Goal: Task Accomplishment & Management: Manage account settings

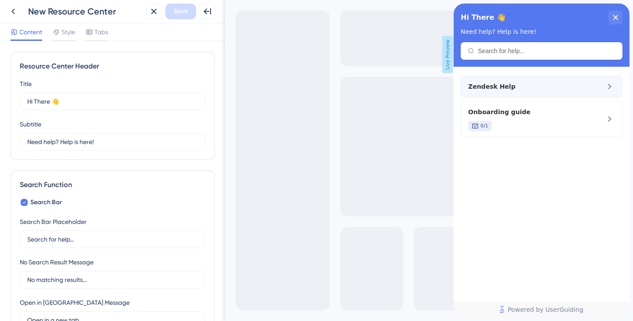
click at [518, 85] on span "Zendesk Help" at bounding box center [526, 86] width 117 height 11
click at [12, 11] on icon at bounding box center [13, 12] width 4 height 6
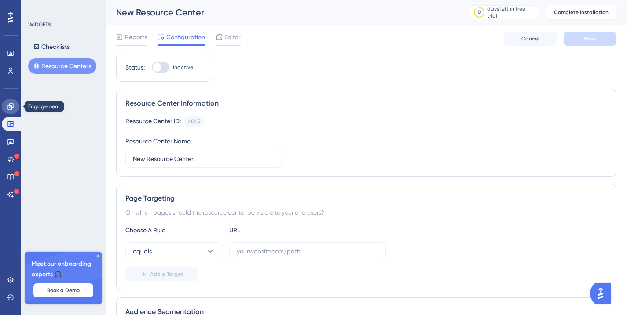
click at [14, 108] on icon at bounding box center [10, 106] width 7 height 7
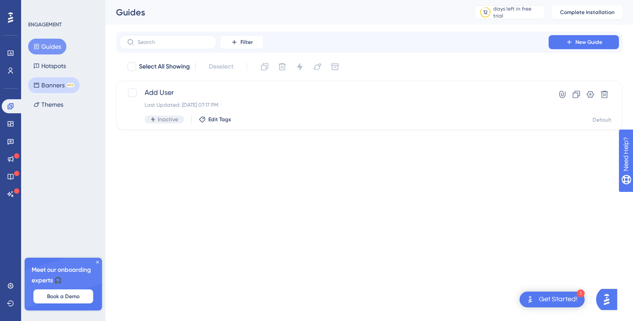
click at [55, 86] on button "Banners BETA" at bounding box center [53, 85] width 51 height 16
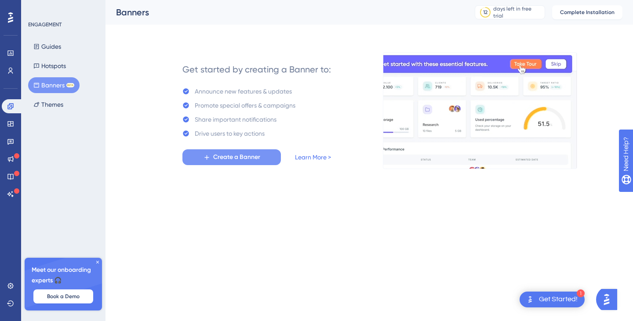
click at [228, 159] on span "Create a Banner" at bounding box center [236, 157] width 47 height 11
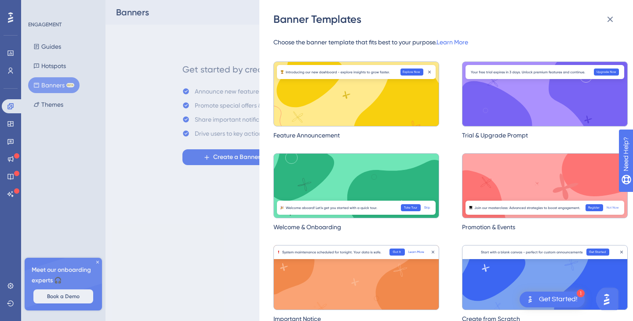
click at [512, 110] on img at bounding box center [545, 94] width 166 height 65
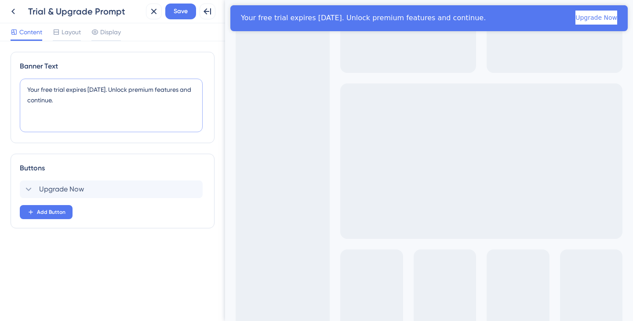
click at [120, 102] on textarea "Your free trial expires in 3 days. Unlock premium features and continue." at bounding box center [111, 106] width 183 height 54
click at [91, 190] on div "Upgrade Now Delete" at bounding box center [111, 190] width 183 height 18
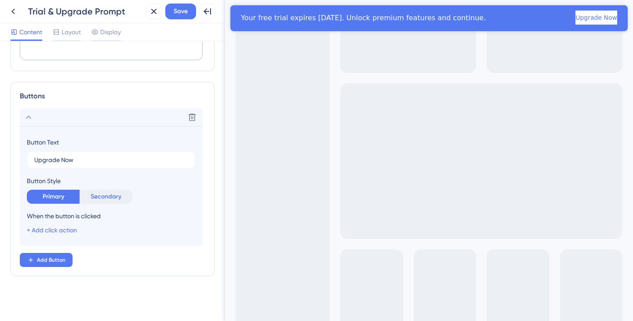
scroll to position [73, 0]
click at [108, 199] on button "Secondary" at bounding box center [106, 196] width 53 height 14
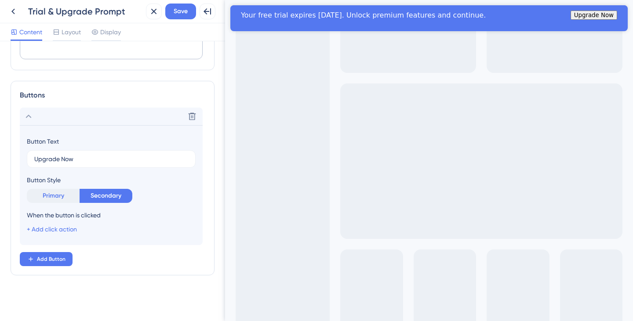
click at [58, 196] on button "Primary" at bounding box center [53, 196] width 53 height 14
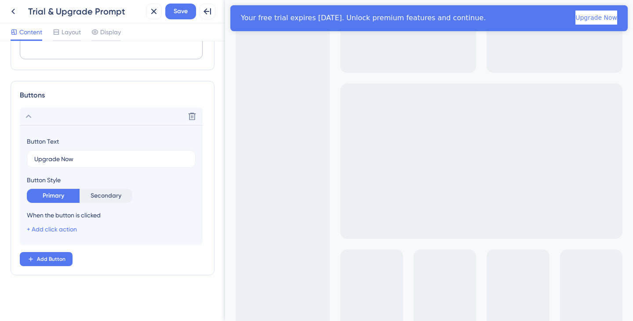
click at [68, 225] on div "+ Add click action" at bounding box center [52, 229] width 50 height 11
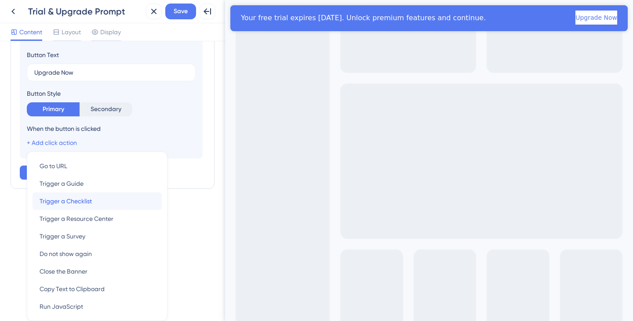
click at [95, 206] on div "Trigger a Checklist Trigger a Checklist" at bounding box center [97, 202] width 115 height 18
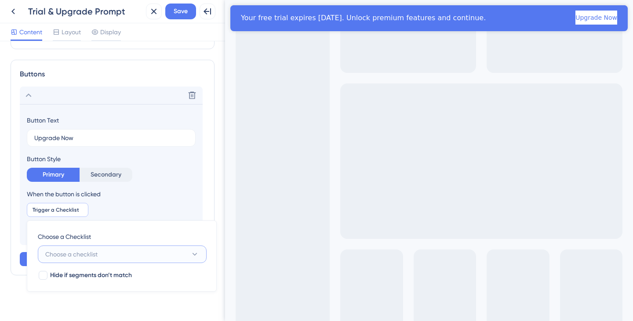
click at [110, 252] on button "Choose a checklist" at bounding box center [122, 255] width 169 height 18
click at [97, 284] on input at bounding box center [116, 280] width 130 height 7
click at [95, 281] on input at bounding box center [116, 280] width 130 height 7
click at [122, 257] on button "Choose a checklist" at bounding box center [122, 255] width 169 height 18
click at [115, 258] on button "Choose a checklist" at bounding box center [122, 255] width 169 height 18
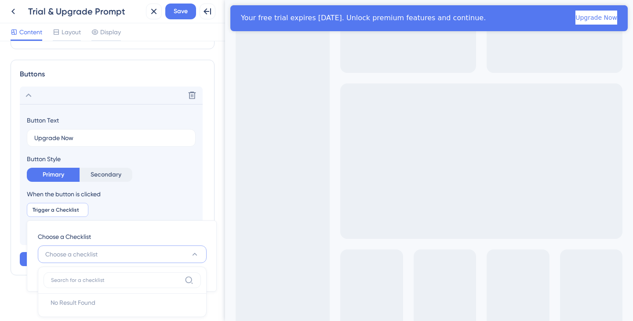
click at [96, 276] on label at bounding box center [122, 281] width 157 height 16
click at [96, 277] on input at bounding box center [116, 280] width 130 height 7
click at [113, 278] on input at bounding box center [116, 280] width 130 height 7
type input "d"
click at [113, 278] on input "d" at bounding box center [116, 280] width 130 height 7
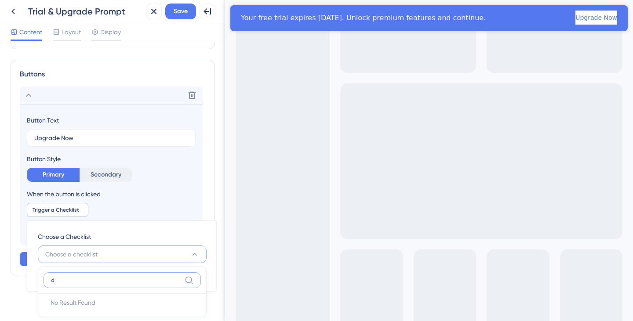
click at [113, 278] on input "d" at bounding box center [116, 280] width 130 height 7
click at [130, 202] on div "When the button is clicked Trigger a Checklist Remove Choose a Checklist Choose…" at bounding box center [111, 212] width 169 height 46
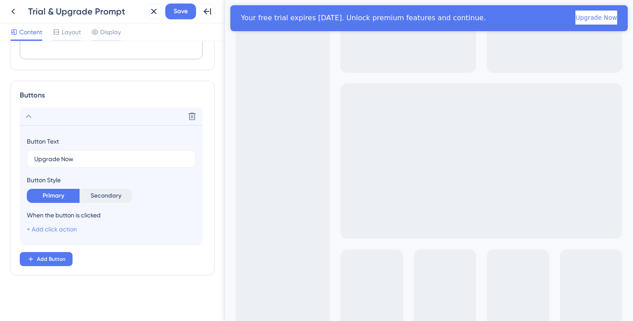
click at [64, 230] on link "+ Add click action" at bounding box center [52, 229] width 50 height 7
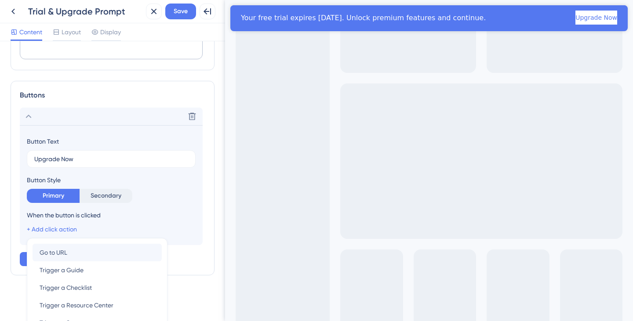
scroll to position [160, 0]
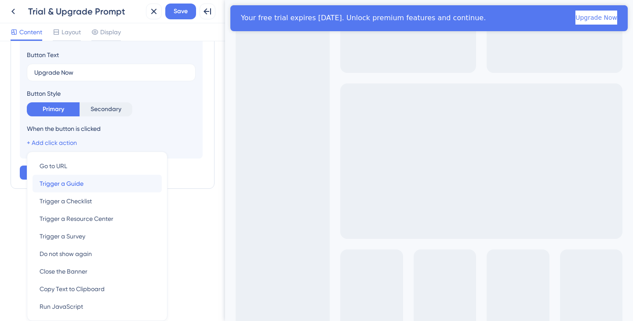
click at [73, 186] on span "Trigger a Guide" at bounding box center [62, 184] width 44 height 11
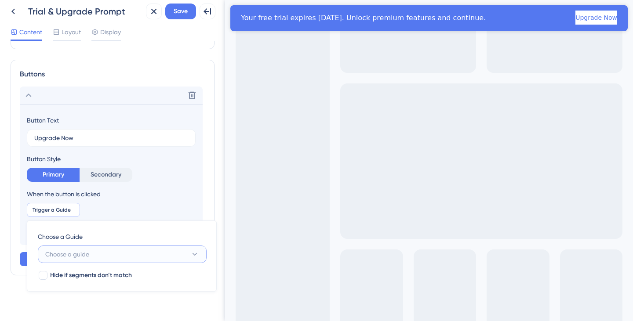
click at [88, 254] on span "Choose a guide" at bounding box center [67, 254] width 44 height 11
drag, startPoint x: 114, startPoint y: 226, endPoint x: 115, endPoint y: 220, distance: 6.7
click at [114, 226] on div "Choose a Guide Choose a guide No Result Found No Result Found Hide if segments …" at bounding box center [122, 256] width 190 height 71
click at [120, 91] on div "Delete" at bounding box center [111, 96] width 183 height 18
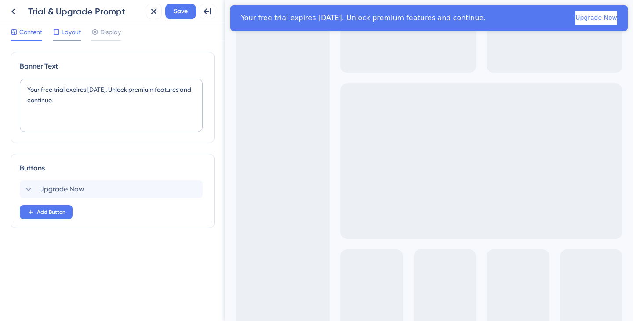
click at [60, 33] on div "Layout" at bounding box center [67, 32] width 28 height 11
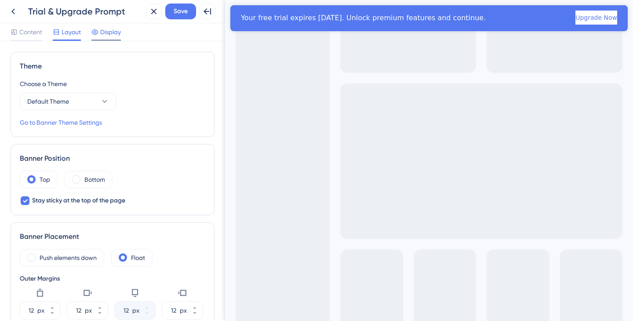
click at [112, 35] on span "Display" at bounding box center [110, 32] width 21 height 11
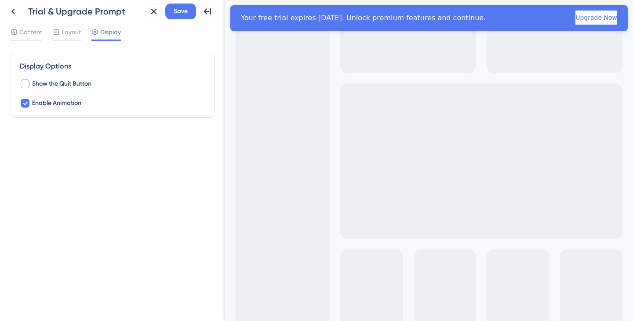
click at [61, 85] on span "Show the Quit Button" at bounding box center [61, 84] width 59 height 11
click at [62, 85] on span "Show the Quit Button" at bounding box center [61, 84] width 59 height 11
checkbox input "true"
click at [37, 34] on span "Content" at bounding box center [30, 32] width 23 height 11
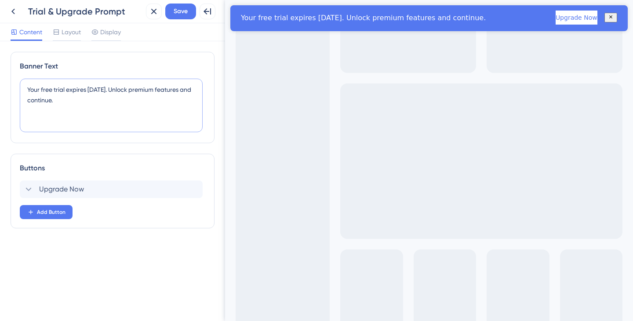
drag, startPoint x: 74, startPoint y: 99, endPoint x: 12, endPoint y: 74, distance: 66.6
click at [15, 76] on div "Banner Text Your free trial expires in 3 days. Unlock premium features and cont…" at bounding box center [113, 97] width 204 height 91
type textarea "Welcome to RIVO, start your jorney with a guided walktrough"
click at [69, 190] on span "Upgrade Now" at bounding box center [61, 189] width 45 height 11
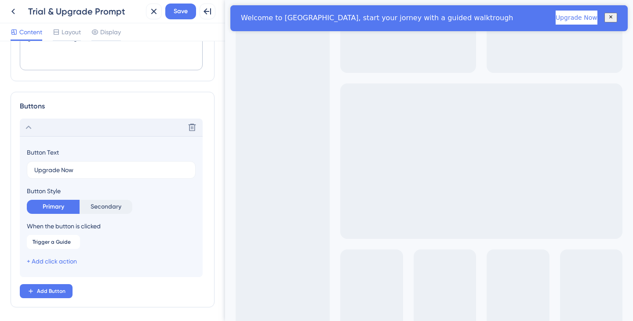
scroll to position [94, 0]
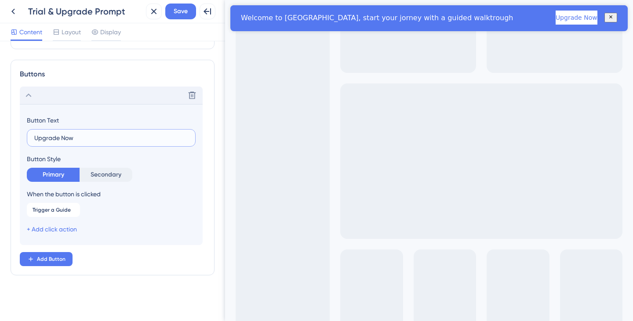
drag, startPoint x: 79, startPoint y: 140, endPoint x: 17, endPoint y: 135, distance: 62.2
click at [17, 135] on div "Buttons Delete Button Text Upgrade Now Button Style Primary Secondary When the …" at bounding box center [113, 168] width 204 height 216
type input "Guide me"
click at [182, 9] on span "Save" at bounding box center [181, 11] width 14 height 11
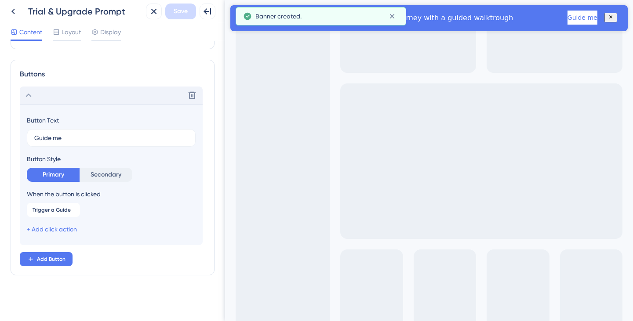
click at [67, 225] on div "+ Add click action" at bounding box center [52, 229] width 50 height 11
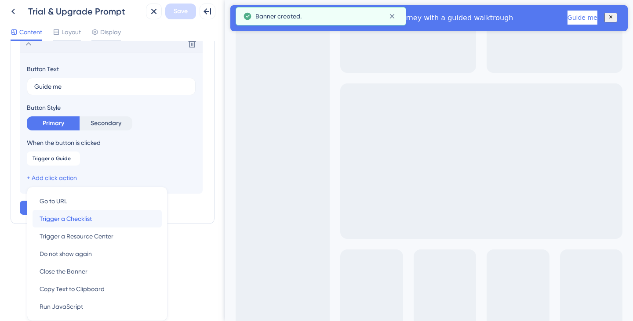
click at [79, 223] on span "Trigger a Checklist" at bounding box center [66, 219] width 52 height 11
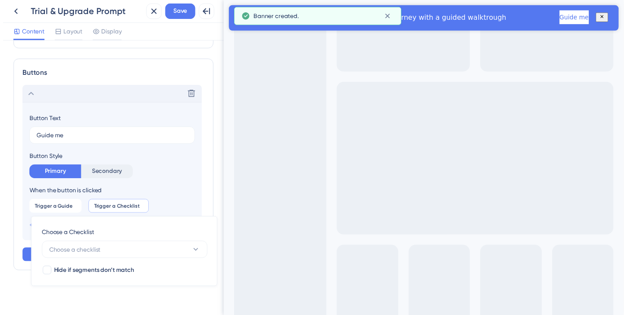
scroll to position [94, 0]
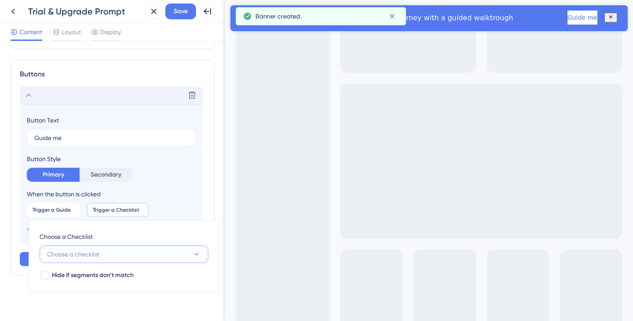
click at [99, 254] on span "Choose a checklist" at bounding box center [73, 254] width 52 height 11
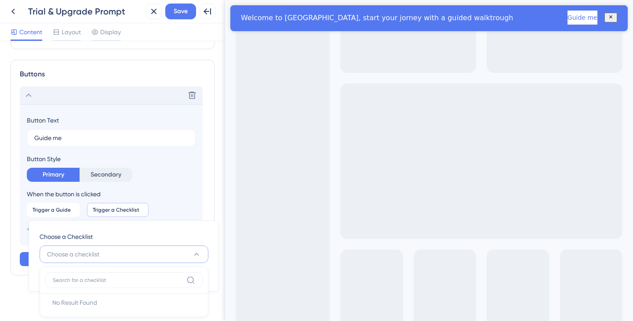
click at [93, 281] on input at bounding box center [118, 280] width 130 height 7
click at [173, 206] on div "Trigger a Guide Remove Trigger a Checklist Remove Choose a Checklist Choose a c…" at bounding box center [111, 210] width 169 height 14
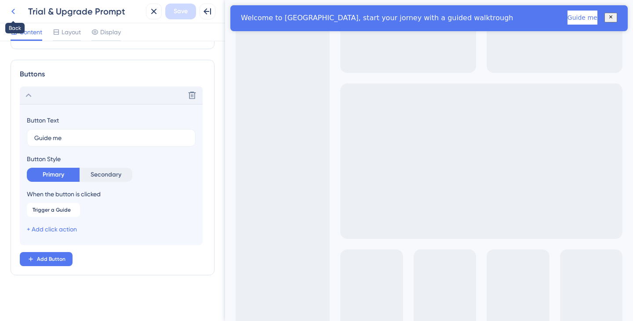
click at [17, 7] on icon at bounding box center [13, 11] width 11 height 11
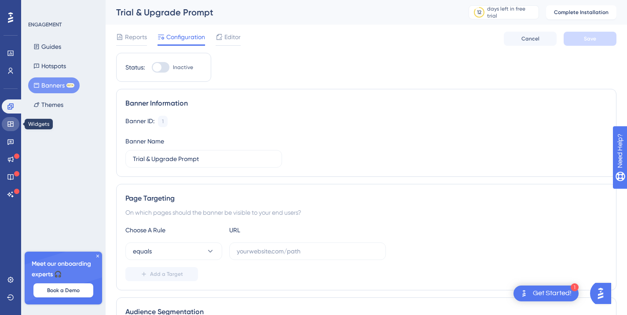
click at [8, 121] on icon at bounding box center [10, 123] width 6 height 5
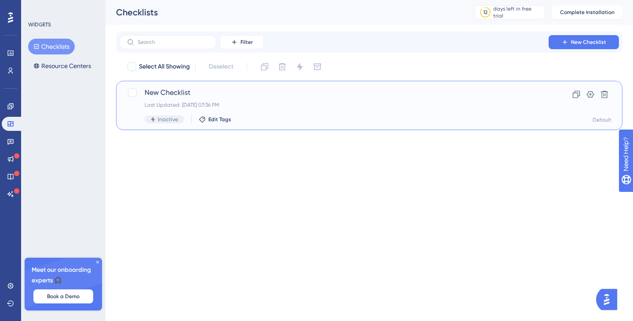
click at [175, 100] on div "New Checklist Last Updated: Oct 11 2025, 07:36 PM Inactive Edit Tags" at bounding box center [334, 106] width 379 height 36
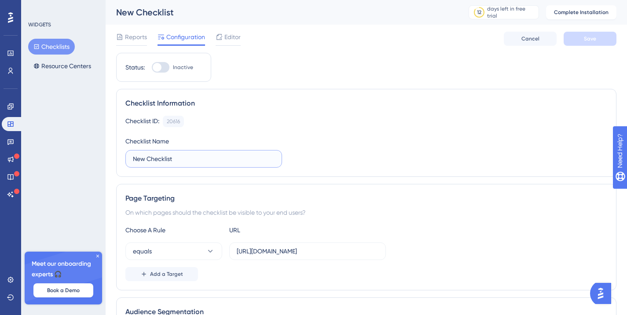
click at [186, 158] on input "New Checklist" at bounding box center [204, 159] width 142 height 10
click at [187, 158] on input "New Checklist" at bounding box center [204, 159] width 142 height 10
type input "Onboarding guide"
click at [579, 34] on button "Save" at bounding box center [589, 39] width 53 height 14
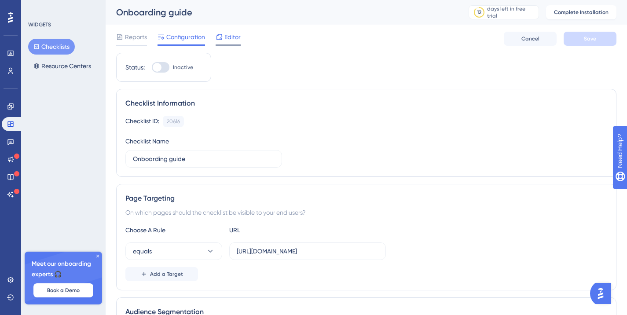
click at [234, 36] on span "Editor" at bounding box center [232, 37] width 16 height 11
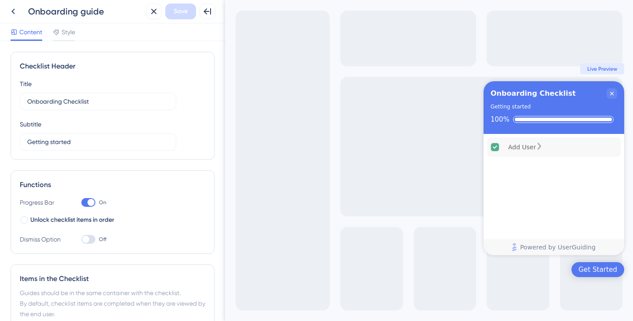
click at [529, 146] on div "Add User" at bounding box center [522, 147] width 28 height 11
click at [9, 5] on button at bounding box center [13, 12] width 16 height 16
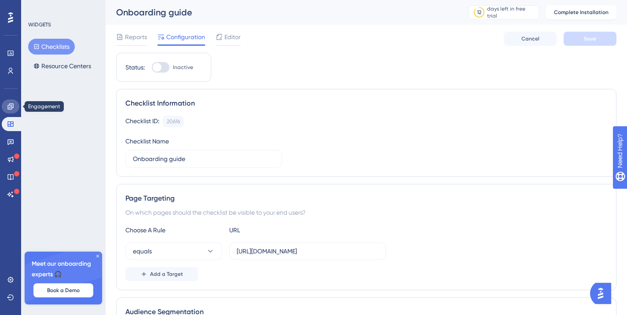
click at [7, 110] on link at bounding box center [11, 106] width 18 height 14
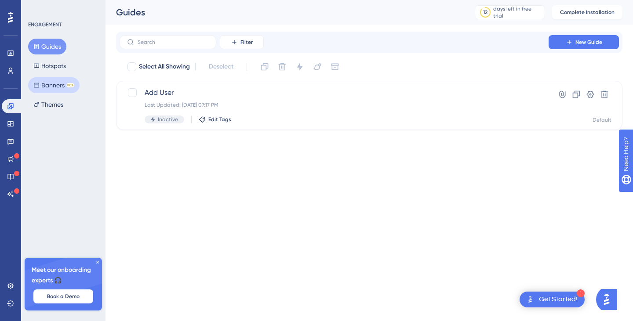
click at [61, 86] on button "Banners BETA" at bounding box center [53, 85] width 51 height 16
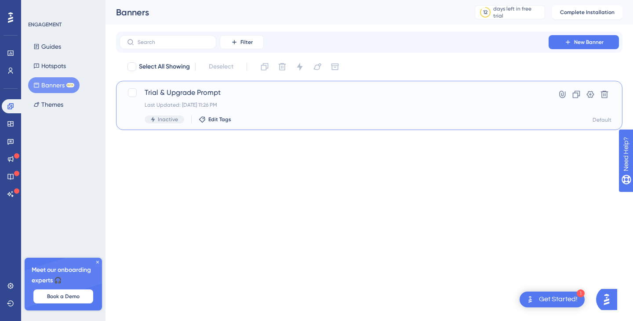
click at [444, 108] on div "Last Updated: Oct 11 2025, 11:26 PM" at bounding box center [334, 105] width 379 height 7
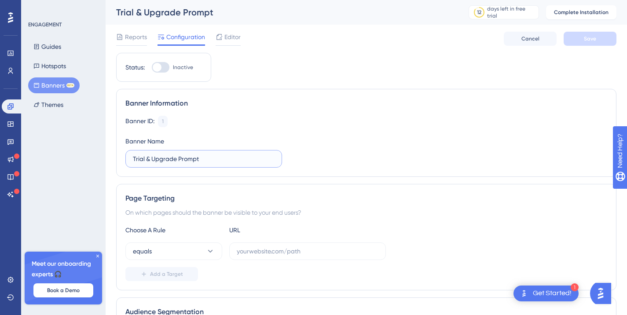
click at [210, 155] on input "Trial & Upgrade Prompt" at bounding box center [204, 159] width 142 height 10
type input "Get Started"
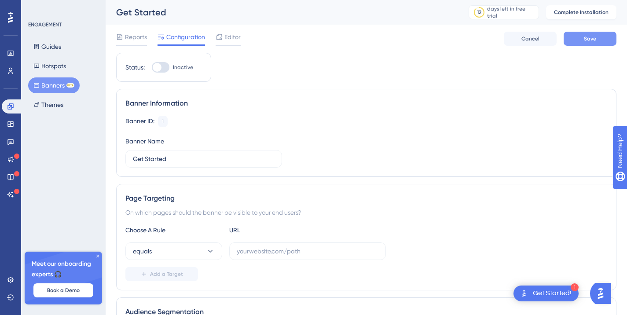
click at [594, 41] on span "Save" at bounding box center [590, 38] width 12 height 7
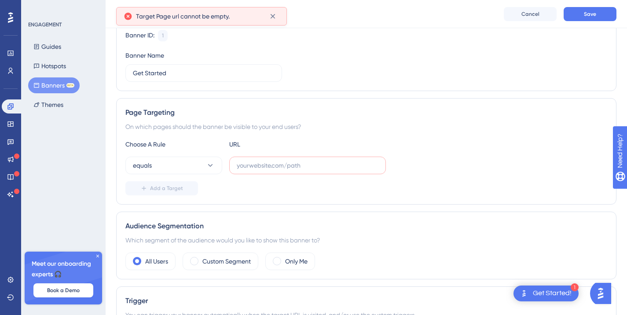
scroll to position [94, 0]
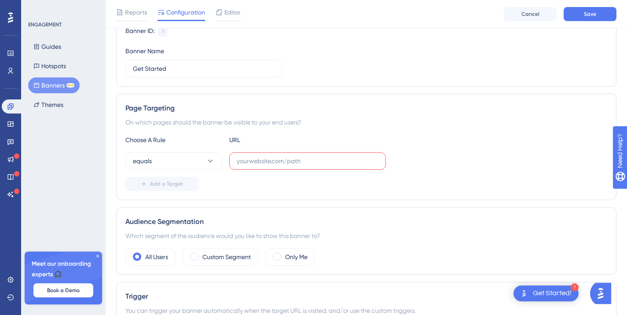
click at [339, 156] on label at bounding box center [307, 161] width 157 height 18
click at [339, 156] on input "text" at bounding box center [308, 161] width 142 height 10
paste input "https://sandbox.rivotrade.com/"
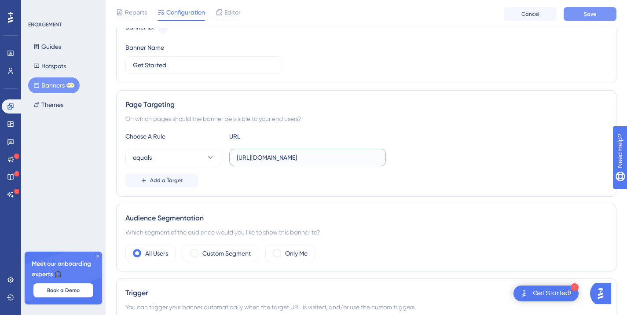
type input "https://sandbox.rivotrade.com/"
click at [600, 7] on button "Save" at bounding box center [589, 14] width 53 height 14
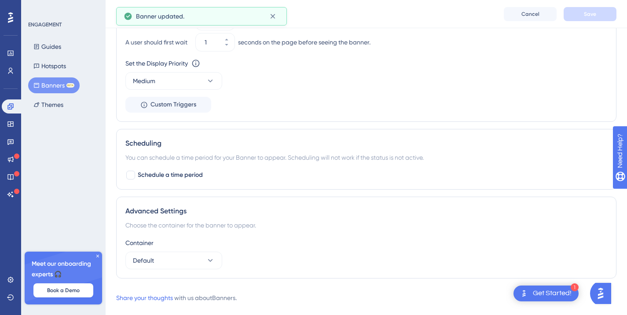
scroll to position [493, 0]
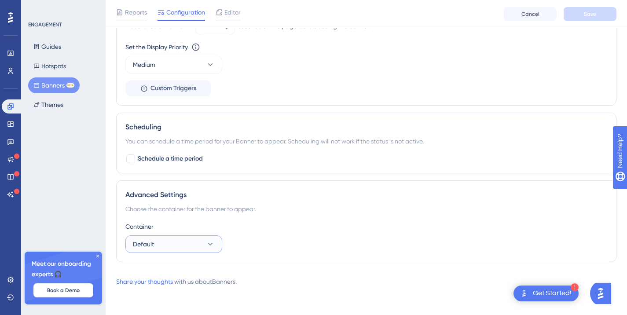
click at [192, 248] on button "Default" at bounding box center [173, 244] width 97 height 18
click at [204, 239] on button "Default" at bounding box center [173, 244] width 97 height 18
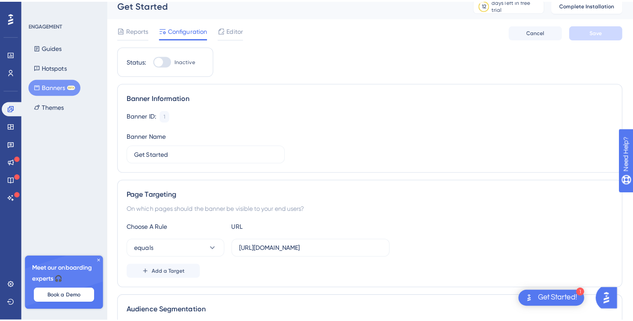
scroll to position [0, 0]
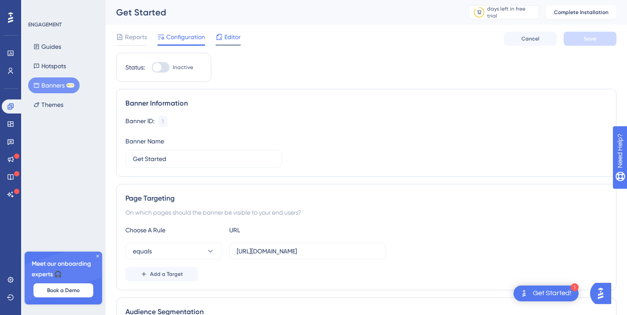
click at [231, 32] on span "Editor" at bounding box center [232, 37] width 16 height 11
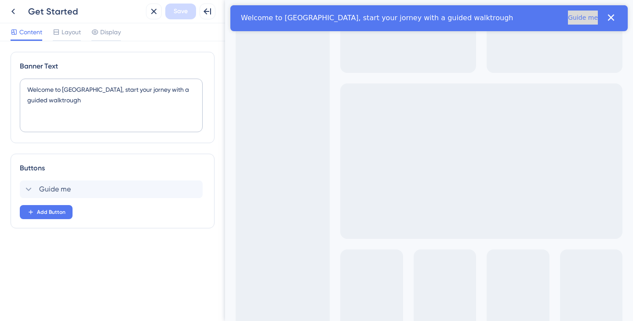
click at [577, 22] on button "Guide me" at bounding box center [583, 18] width 30 height 14
click at [79, 186] on div "Guide me Delete" at bounding box center [111, 190] width 183 height 18
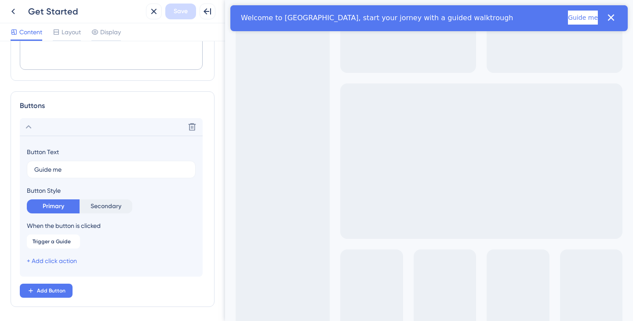
scroll to position [94, 0]
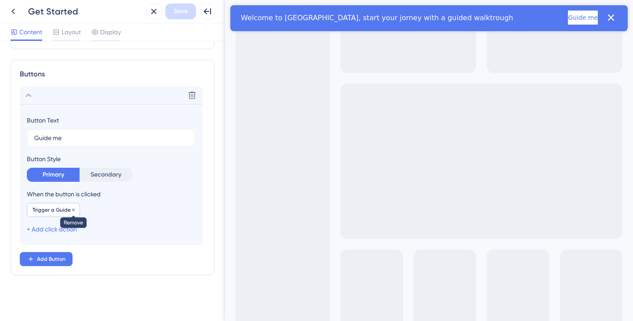
click at [72, 208] on icon at bounding box center [73, 209] width 3 height 3
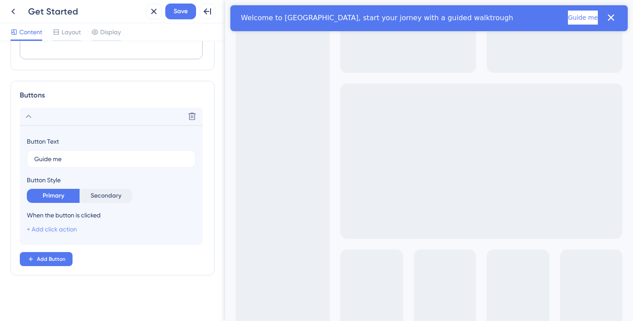
click at [69, 228] on link "+ Add click action" at bounding box center [52, 229] width 50 height 7
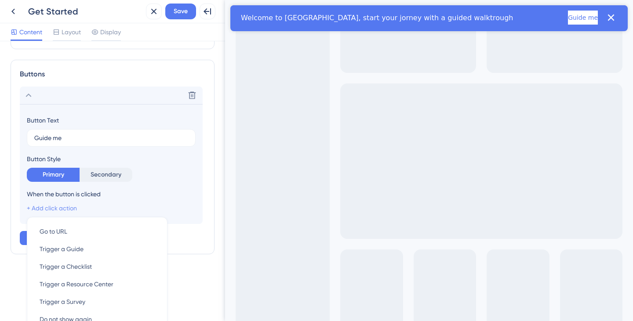
scroll to position [160, 0]
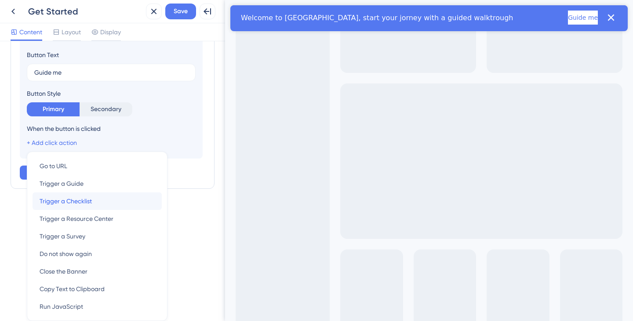
click at [90, 200] on span "Trigger a Checklist" at bounding box center [66, 201] width 52 height 11
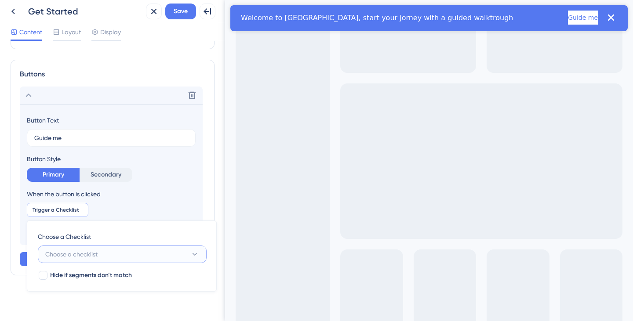
click at [98, 249] on span "Choose a checklist" at bounding box center [71, 254] width 52 height 11
click at [98, 250] on span "Choose a checklist" at bounding box center [71, 254] width 52 height 11
click at [76, 212] on span "Trigger a Checklist" at bounding box center [56, 210] width 47 height 7
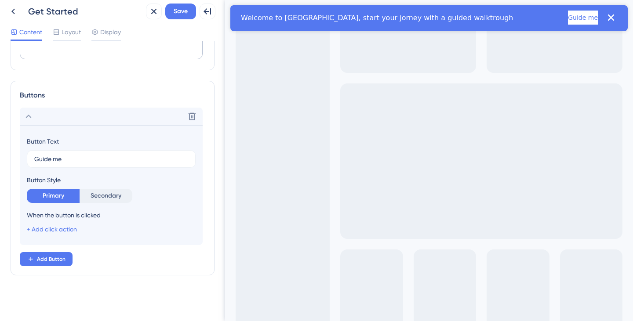
scroll to position [73, 0]
click at [77, 236] on section "Button Text Guide me Button Style Primary Secondary When the button is clicked …" at bounding box center [111, 185] width 183 height 120
click at [73, 233] on link "+ Add click action" at bounding box center [52, 229] width 50 height 7
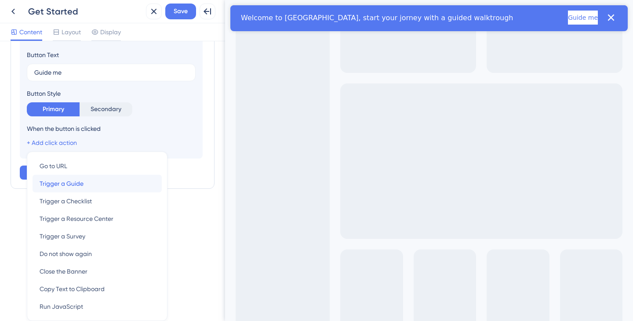
click at [92, 184] on div "Trigger a Guide Trigger a Guide" at bounding box center [97, 184] width 115 height 18
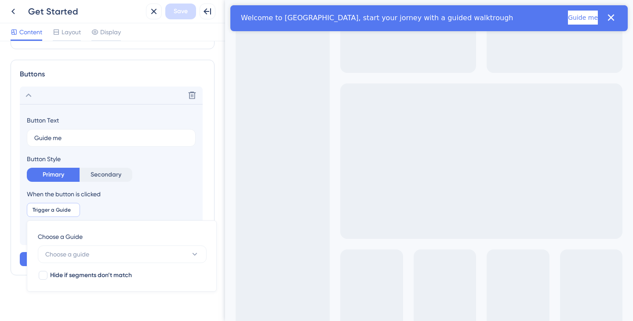
scroll to position [94, 0]
click at [111, 259] on button "Choose a guide" at bounding box center [122, 255] width 169 height 18
click at [117, 281] on input at bounding box center [116, 280] width 130 height 7
type input "f"
click at [146, 231] on div "Choose a Guide Choose a guide No Result Found No Result Found Hide if segments …" at bounding box center [122, 256] width 190 height 71
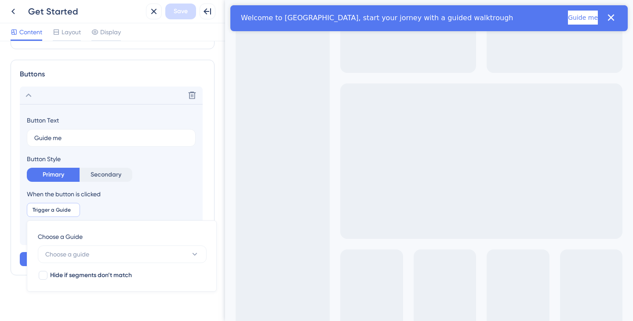
click at [164, 199] on div "When the button is clicked" at bounding box center [111, 194] width 169 height 11
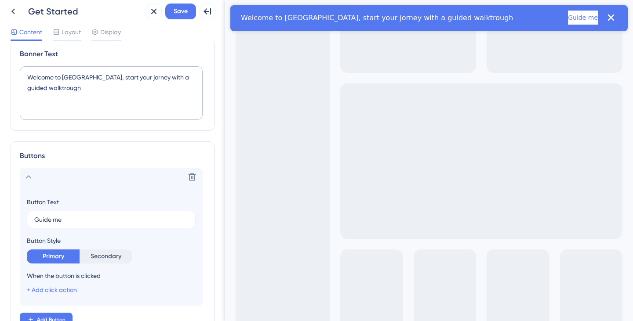
scroll to position [0, 0]
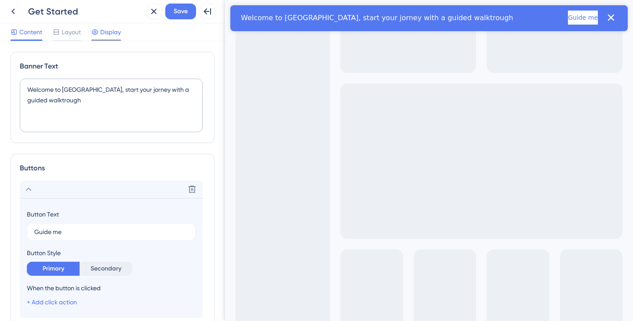
click at [108, 35] on span "Display" at bounding box center [110, 32] width 21 height 11
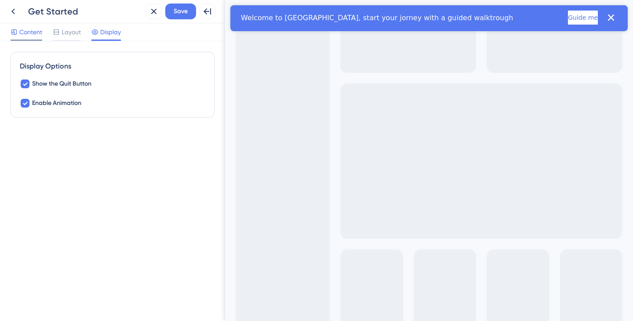
click at [17, 35] on div at bounding box center [14, 32] width 7 height 11
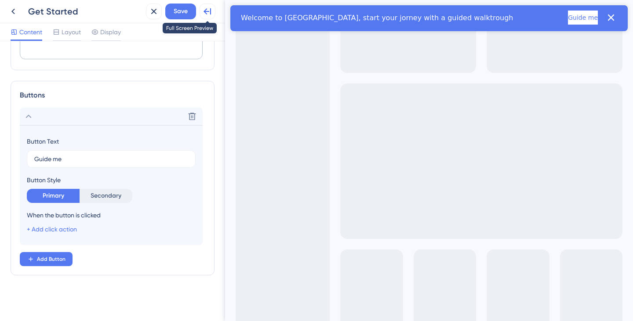
click at [206, 12] on icon at bounding box center [207, 11] width 11 height 11
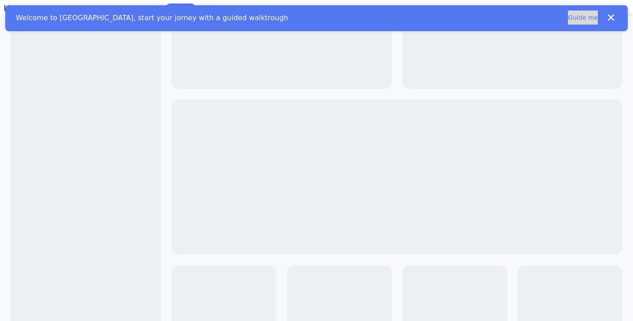
click at [570, 25] on button "Guide me" at bounding box center [583, 18] width 30 height 14
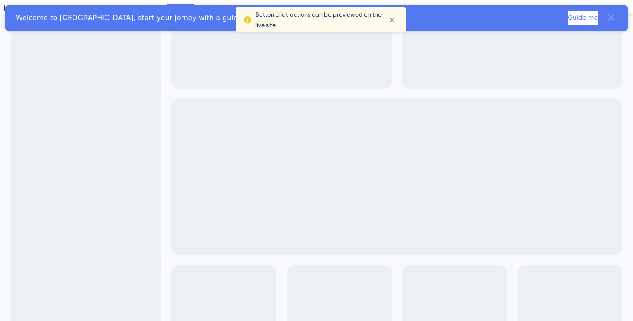
click at [605, 13] on icon "Close banner" at bounding box center [611, 17] width 12 height 12
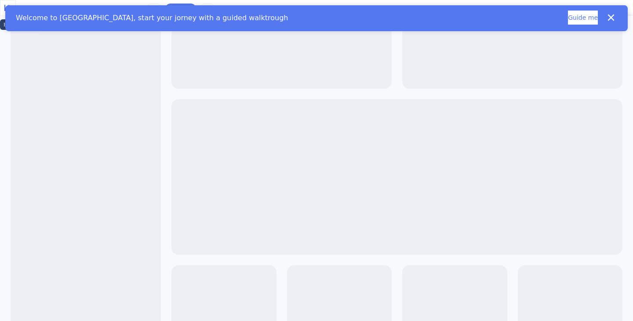
click at [13, 7] on icon at bounding box center [8, 8] width 11 height 11
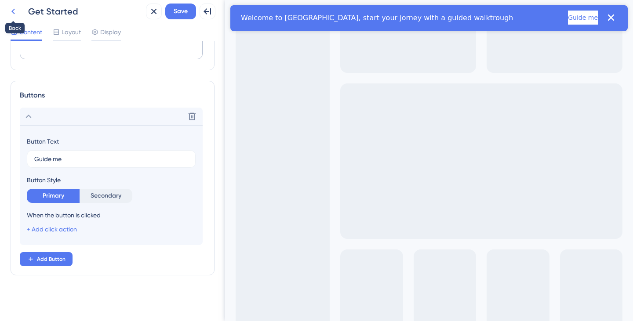
click at [16, 10] on icon at bounding box center [13, 11] width 11 height 11
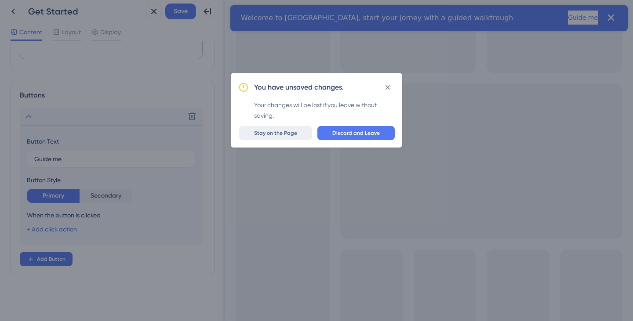
click at [288, 132] on span "Stay on the Page" at bounding box center [275, 133] width 43 height 7
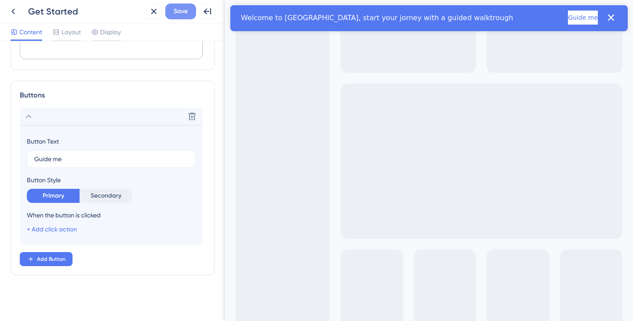
click at [179, 7] on span "Save" at bounding box center [181, 11] width 14 height 11
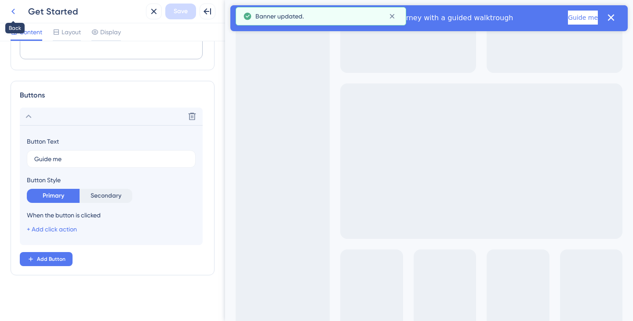
click at [15, 11] on icon at bounding box center [13, 11] width 11 height 11
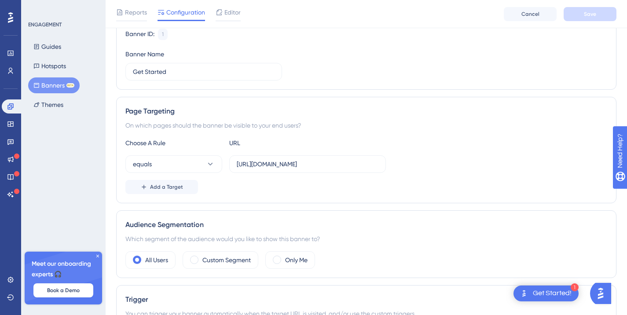
scroll to position [132, 0]
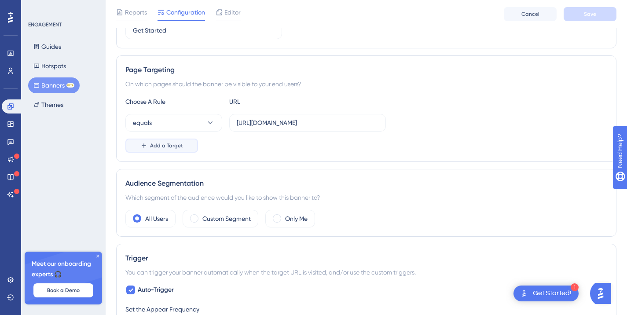
click at [167, 150] on button "Add a Target" at bounding box center [161, 146] width 73 height 14
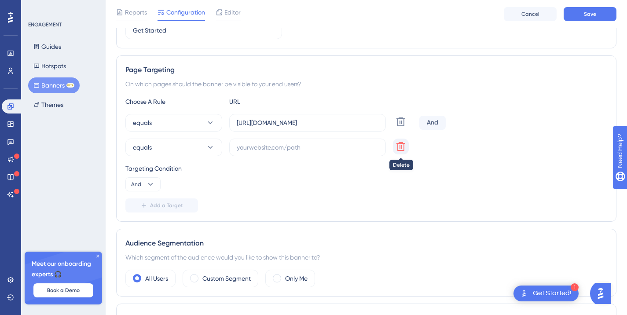
click at [400, 146] on icon at bounding box center [400, 146] width 9 height 9
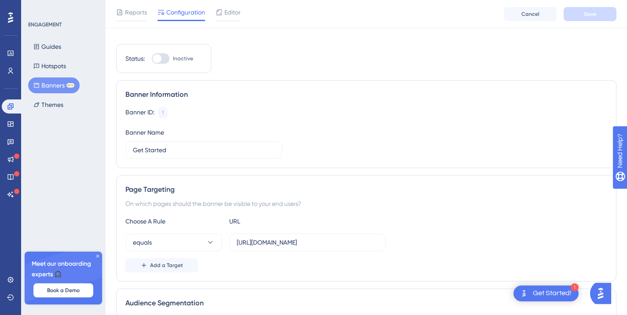
scroll to position [0, 0]
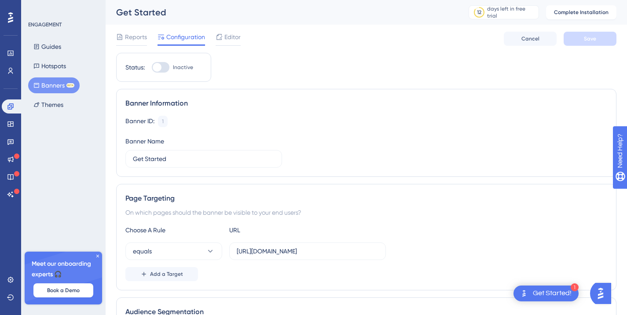
click at [61, 75] on div "Guides Hotspots Banners BETA Themes" at bounding box center [63, 76] width 71 height 74
click at [55, 68] on button "Hotspots" at bounding box center [49, 66] width 43 height 16
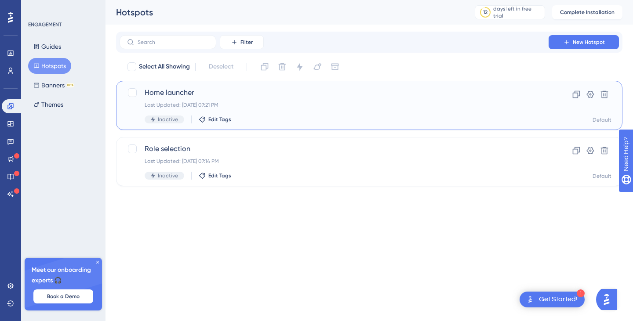
click at [307, 109] on div "Home launcher Last Updated: Oct 09 2025, 07:21 PM Inactive Edit Tags" at bounding box center [334, 106] width 379 height 36
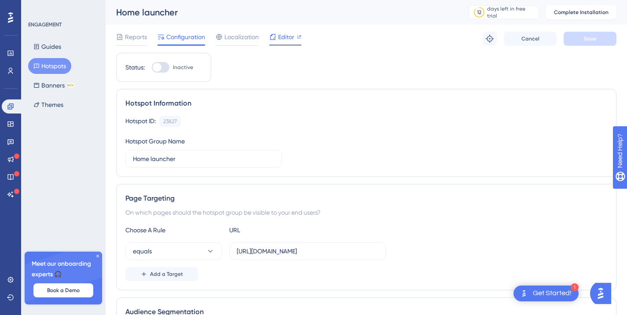
click at [277, 36] on div "Editor" at bounding box center [285, 37] width 32 height 11
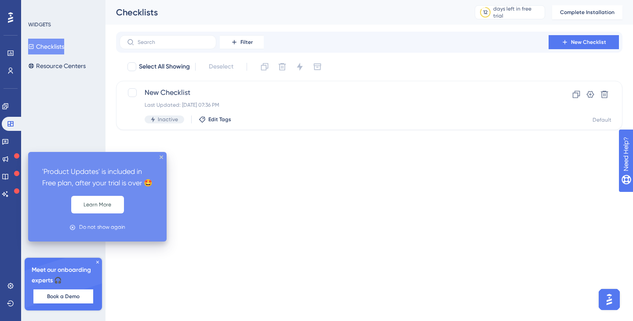
click at [16, 160] on div at bounding box center [16, 156] width 5 height 8
click at [101, 214] on button "Learn More" at bounding box center [97, 205] width 53 height 18
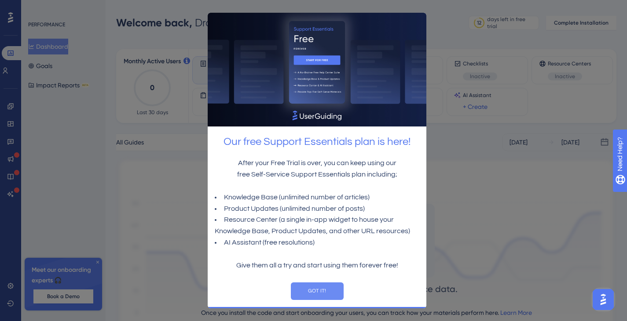
click at [316, 283] on button "GOT IT!" at bounding box center [316, 292] width 53 height 18
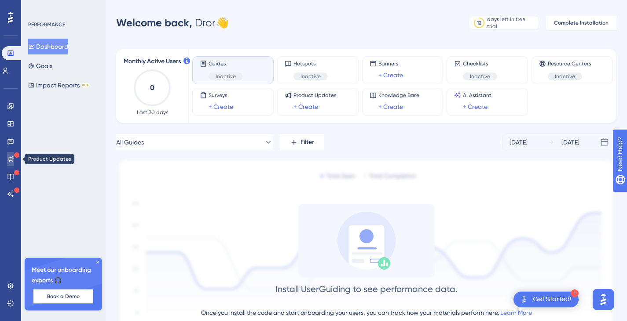
click at [8, 161] on icon at bounding box center [11, 160] width 6 height 6
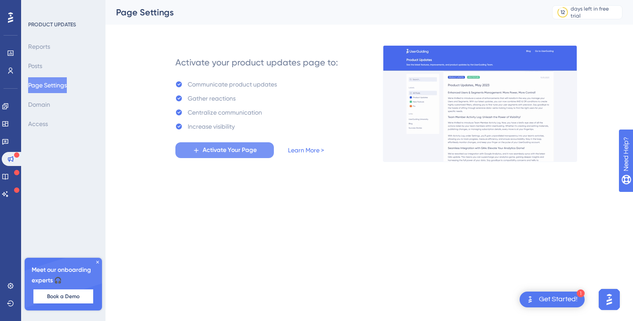
click at [227, 151] on span "Activate Your Page" at bounding box center [230, 150] width 54 height 11
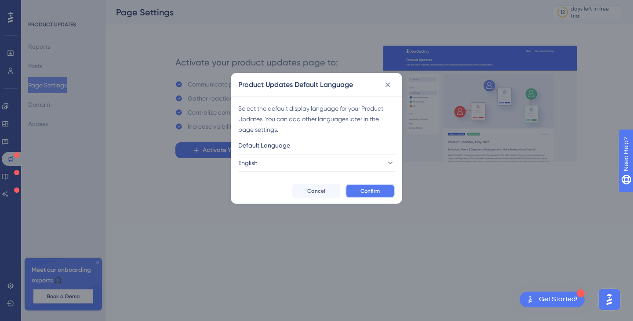
click at [374, 190] on span "Confirm" at bounding box center [370, 191] width 19 height 7
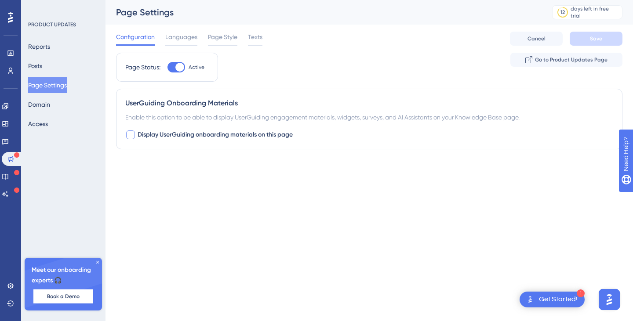
click at [135, 134] on div at bounding box center [130, 135] width 9 height 9
checkbox input "true"
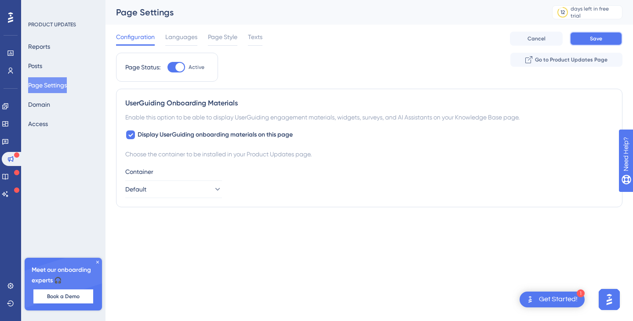
click at [610, 34] on button "Save" at bounding box center [596, 39] width 53 height 14
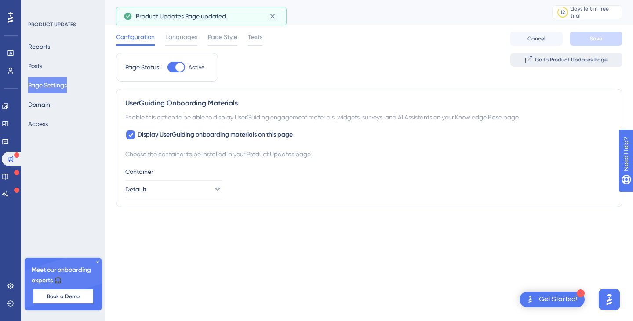
click at [555, 64] on button "Go to Product Updates Page" at bounding box center [567, 60] width 112 height 14
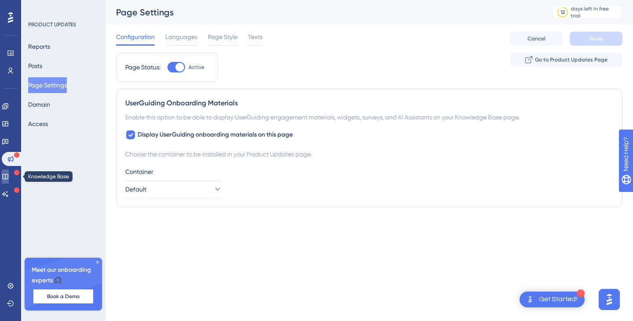
click at [8, 174] on icon at bounding box center [5, 176] width 7 height 7
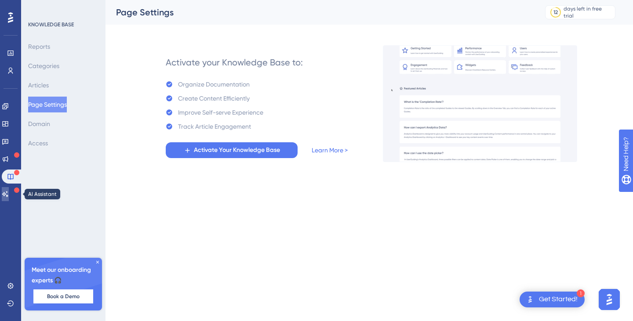
click at [3, 194] on link at bounding box center [5, 194] width 7 height 14
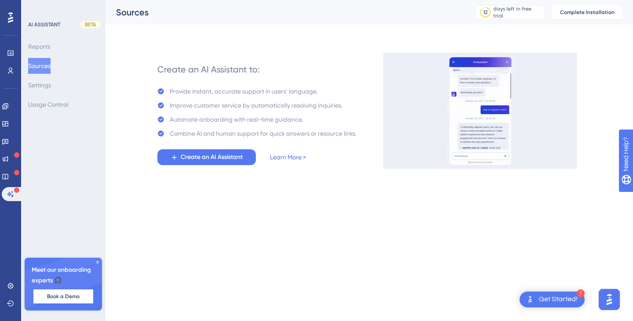
click at [10, 134] on div "Engagement Widgets Feedback Product Updates Knowledge Base AI Assistant" at bounding box center [11, 150] width 18 height 102
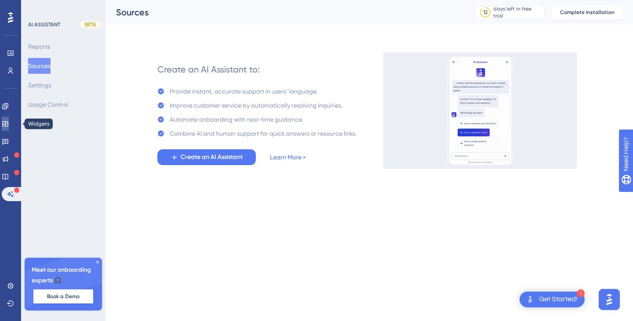
click at [9, 121] on icon at bounding box center [5, 123] width 7 height 7
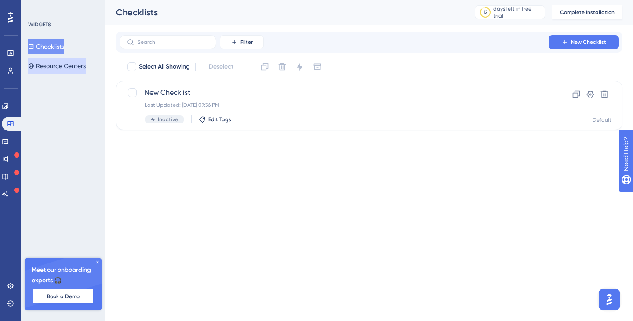
click at [62, 70] on button "Resource Centers" at bounding box center [57, 66] width 58 height 16
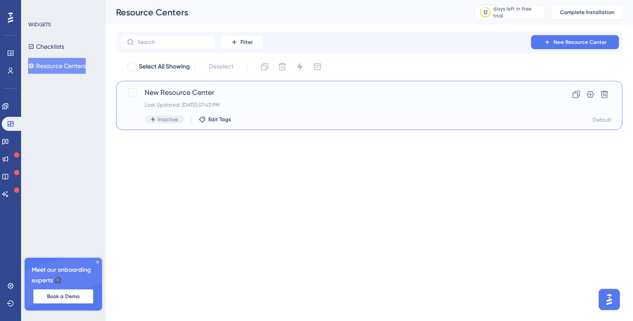
click at [203, 95] on span "New Resource Center" at bounding box center [334, 93] width 379 height 11
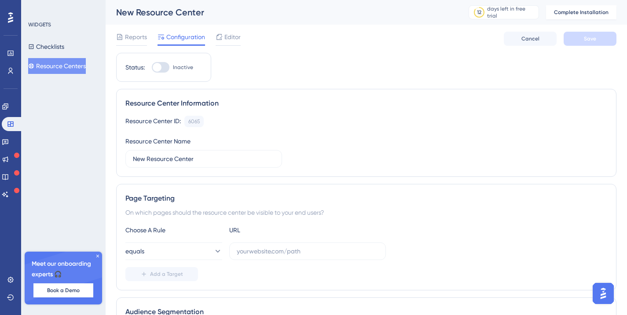
click at [162, 70] on div at bounding box center [161, 67] width 18 height 11
click at [161, 68] on div at bounding box center [157, 67] width 9 height 9
click at [152, 68] on input "Inactive" at bounding box center [151, 67] width 0 height 0
checkbox input "false"
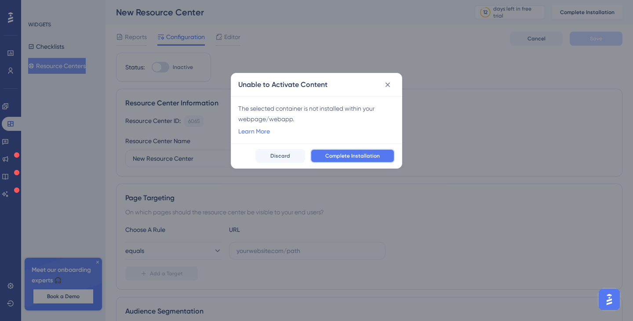
click at [354, 154] on span "Complete Installation" at bounding box center [352, 156] width 55 height 7
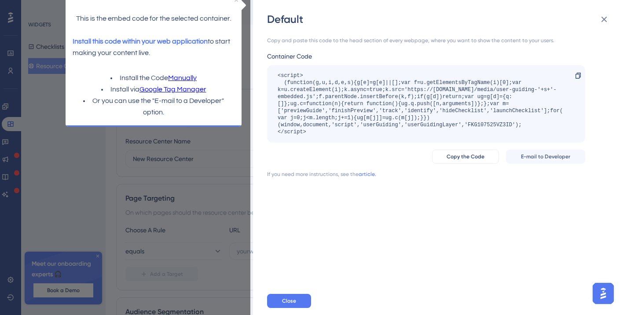
drag, startPoint x: 341, startPoint y: 136, endPoint x: 259, endPoint y: 67, distance: 106.7
click at [259, 67] on div "Default Copy and paste this code to the head section of every webpage, where yo…" at bounding box center [440, 157] width 374 height 315
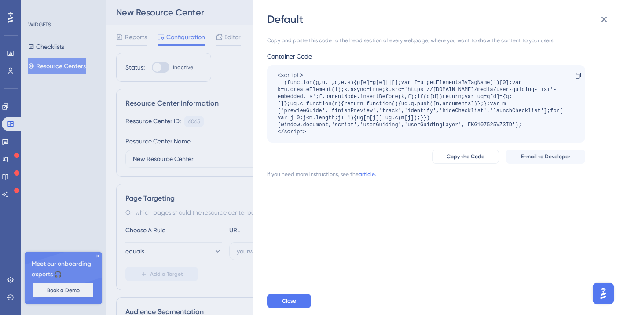
copy div "<script> (function(g,u,i,d,e,s){g[e]=g[e]||[];var f=u.getElementsByTagName(i)[0…"
click at [342, 113] on div "<script> (function(g,u,i,d,e,s){g[e]=g[e]||[];var f=u.getElementsByTagName(i)[0…" at bounding box center [421, 103] width 288 height 63
drag, startPoint x: 308, startPoint y: 132, endPoint x: 274, endPoint y: 75, distance: 66.7
click at [274, 75] on div "<script> (function(g,u,i,d,e,s){g[e]=g[e]||[];var f=u.getElementsByTagName(i)[0…" at bounding box center [426, 103] width 318 height 77
copy div "<script> (function(g,u,i,d,e,s){g[e]=g[e]||[];var f=u.getElementsByTagName(i)[0…"
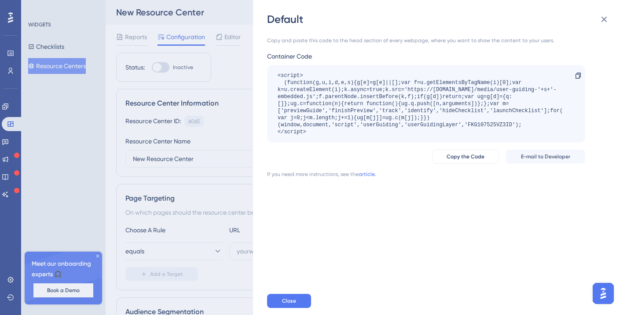
copy div "<script> (function(g,u,i,d,e,s){g[e]=g[e]||[];var f=u.getElementsByTagName(i)[0…"
